Goal: Browse casually

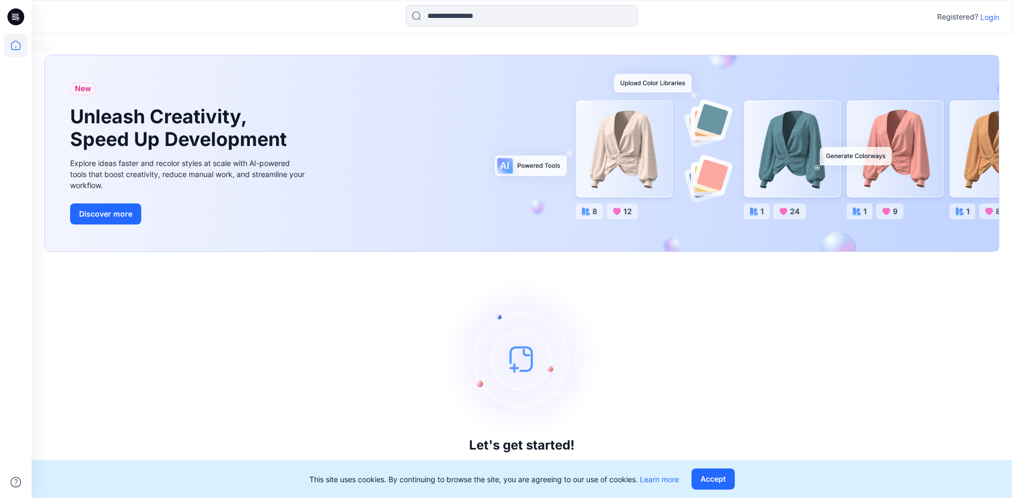
click at [18, 43] on icon at bounding box center [15, 45] width 23 height 23
click at [517, 376] on img at bounding box center [522, 359] width 158 height 158
